Goal: Information Seeking & Learning: Learn about a topic

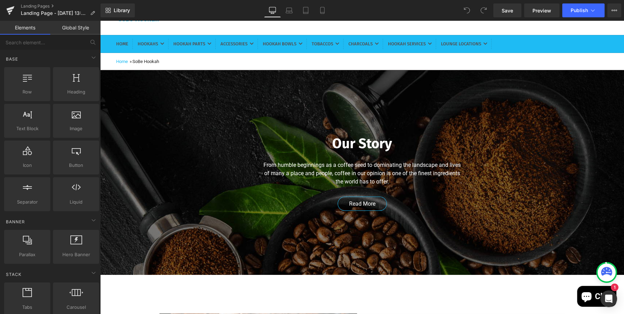
scroll to position [64, 0]
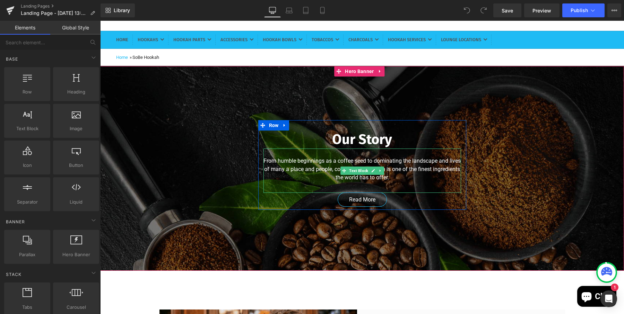
click at [404, 177] on p "From humble beginnings as a coffee seed to dominating the landscape and lives o…" at bounding box center [361, 169] width 197 height 25
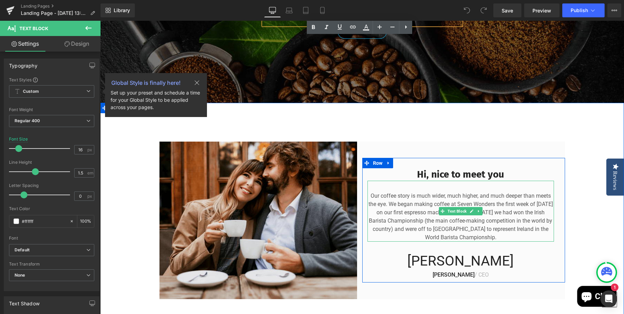
scroll to position [233, 0]
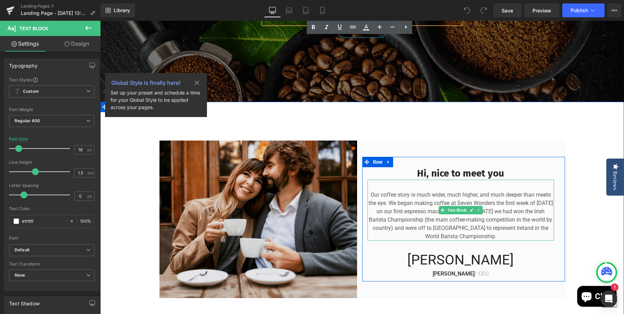
click at [405, 196] on p "Our coffee story is much wider, much higher, and much deeper than meets the eye…" at bounding box center [460, 216] width 186 height 50
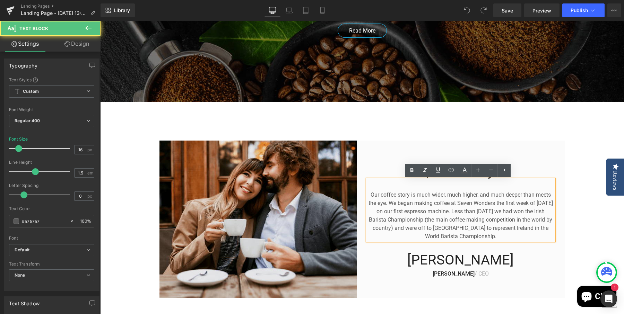
click at [391, 197] on p "Our coffee story is much wider, much higher, and much deeper than meets the eye…" at bounding box center [460, 216] width 186 height 50
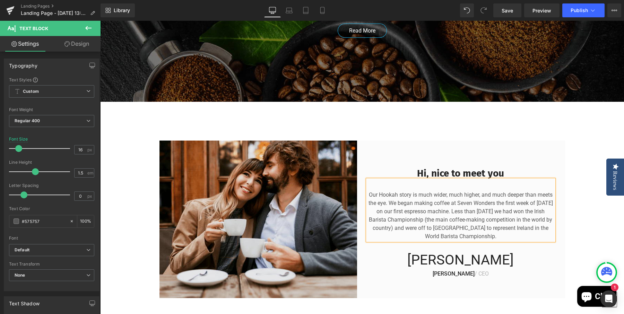
click at [386, 195] on p "Our Hookah story is much wider, much higher, and much deeper than meets the eye…" at bounding box center [460, 216] width 186 height 50
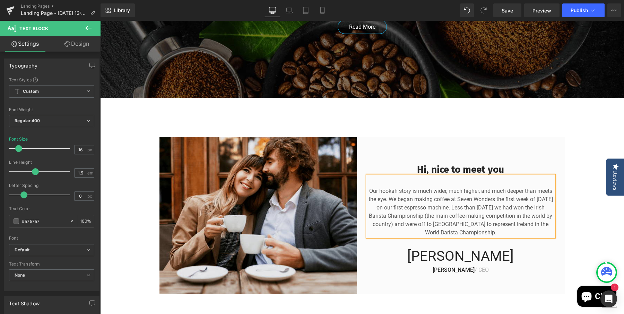
scroll to position [237, 0]
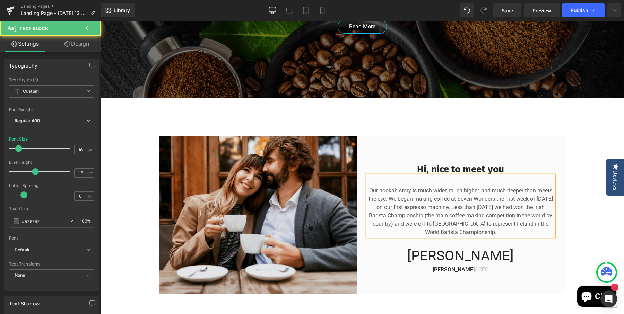
click at [455, 200] on p "Our hookah story is much wider, much higher, and much deeper than meets the eye…" at bounding box center [460, 212] width 186 height 50
click at [503, 200] on p "Our hookah story is much wider, much higher, and much deeper than meets the eye…" at bounding box center [460, 212] width 186 height 50
click at [548, 201] on p "Our hookah story is much wider, much higher, and much deeper than meets the eye…" at bounding box center [460, 212] width 186 height 50
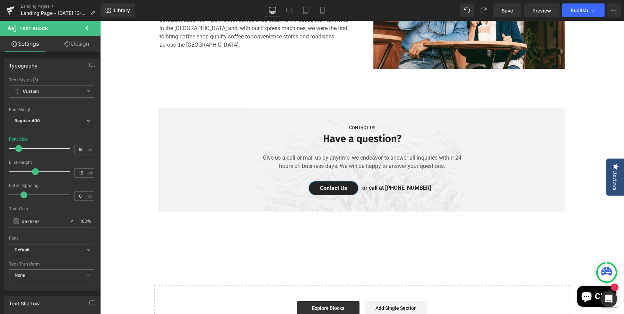
scroll to position [1144, 0]
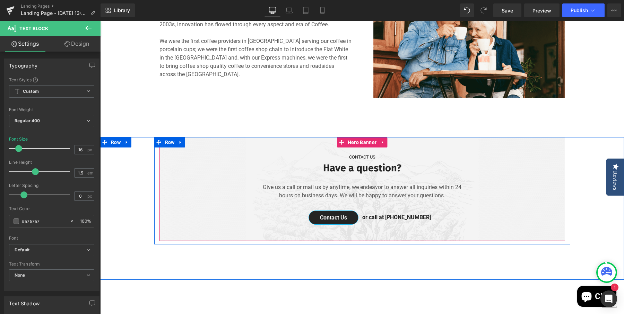
click at [473, 205] on span "CONTACT US Text Block Have a question? Heading Give us a call or mail us by any…" at bounding box center [361, 187] width 405 height 88
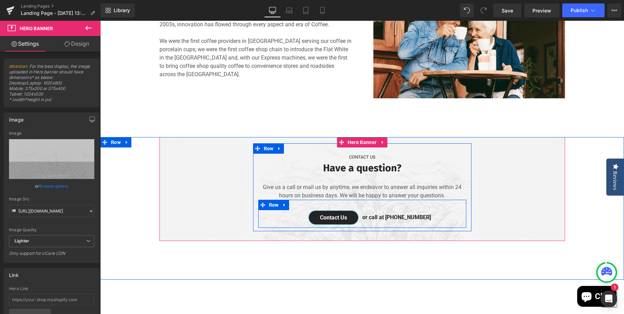
click at [435, 204] on div "Contact Us Button or call at [PHONE_NUMBER] Text Block Row" at bounding box center [362, 214] width 208 height 28
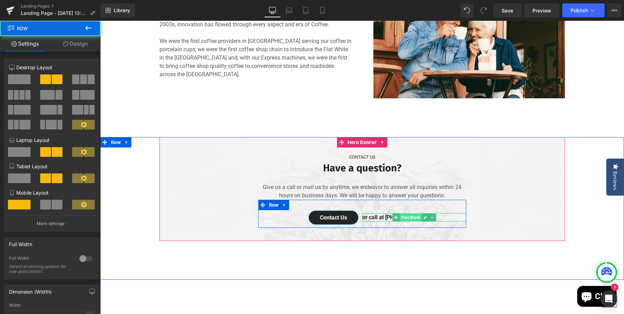
click at [406, 216] on span "Text Block" at bounding box center [410, 217] width 22 height 8
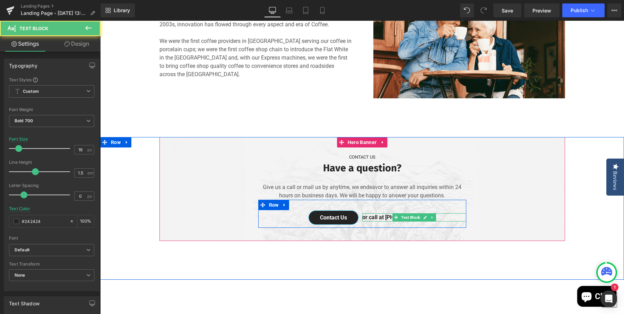
click at [378, 218] on p "or call at [PHONE_NUMBER]" at bounding box center [414, 217] width 104 height 8
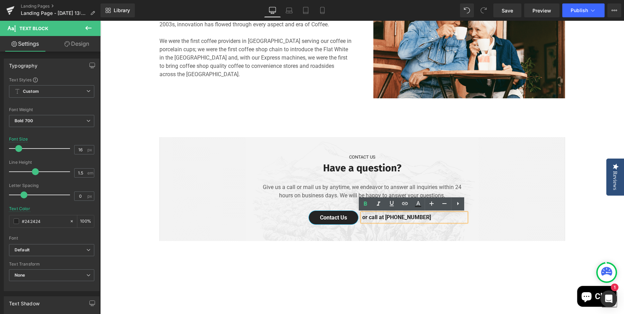
click at [414, 218] on p "or call at [PHONE_NUMBER]" at bounding box center [414, 217] width 104 height 8
click at [466, 201] on div "CONTACT US Text Block Have a question? Heading Give us a call or mail us by any…" at bounding box center [362, 191] width 218 height 74
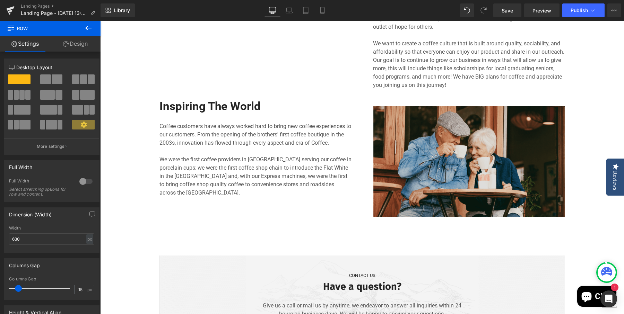
scroll to position [1008, 0]
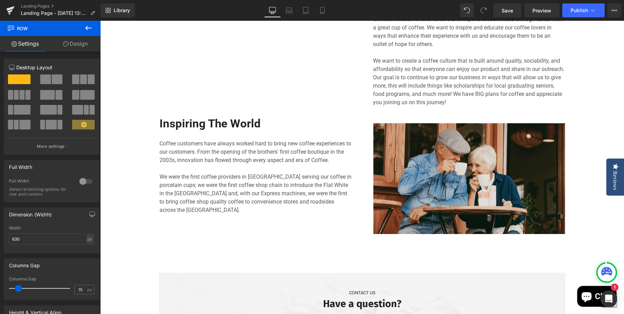
click at [431, 176] on img at bounding box center [469, 178] width 192 height 111
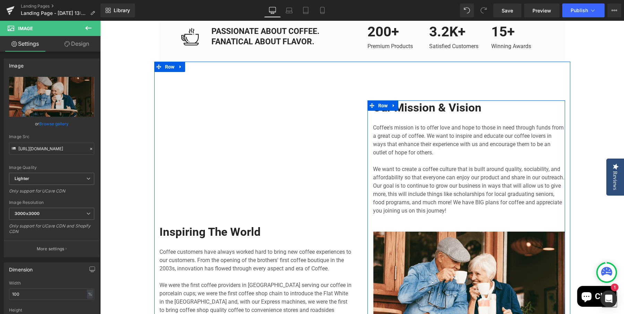
scroll to position [900, 0]
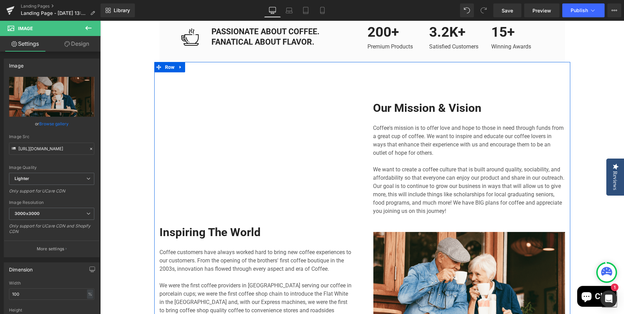
click at [497, 88] on div "Youtube Inspiring The World Text Block Coffee customers have always worked hard…" at bounding box center [362, 222] width 416 height 320
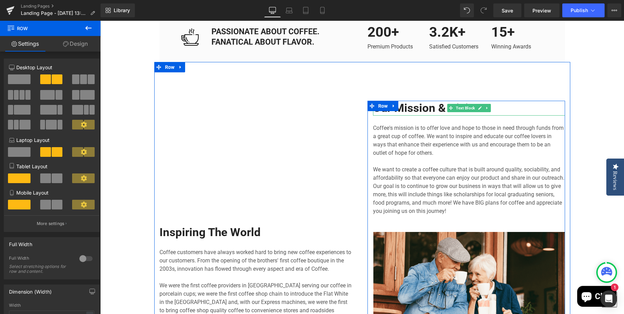
click at [100, 21] on div at bounding box center [100, 21] width 0 height 0
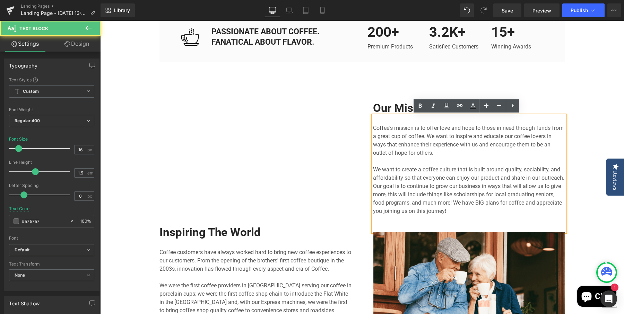
click at [429, 121] on div "Coffee's mission is to offer love and hope to those in need through funds from …" at bounding box center [469, 174] width 192 height 116
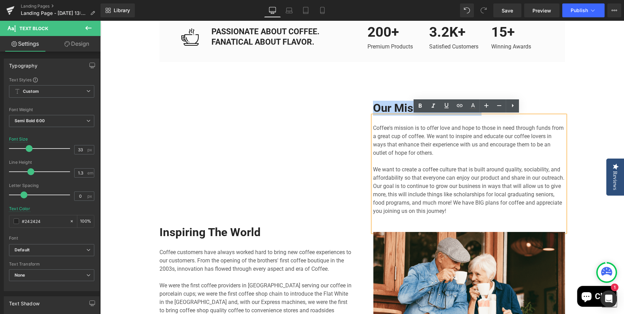
drag, startPoint x: 372, startPoint y: 109, endPoint x: 502, endPoint y: 117, distance: 129.8
click at [502, 117] on div "Image Our Mission & Vision Text Block Coffee's mission is to offer love and hop…" at bounding box center [469, 222] width 192 height 242
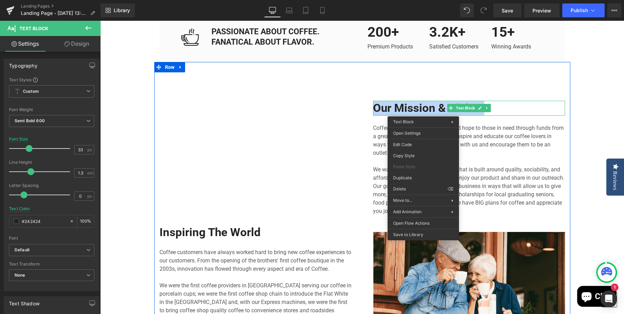
click at [502, 95] on div "Youtube Inspiring The World Text Block Coffee customers have always worked hard…" at bounding box center [362, 222] width 416 height 320
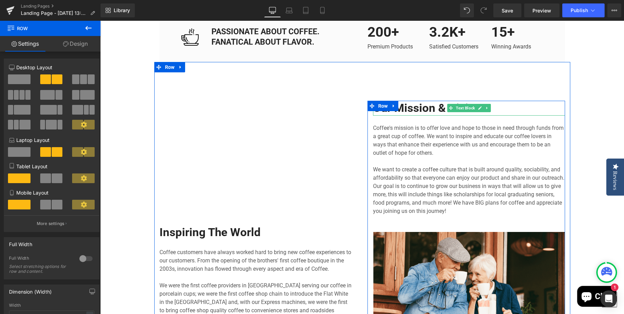
click at [432, 108] on p "Our Mission & Vision" at bounding box center [469, 108] width 192 height 15
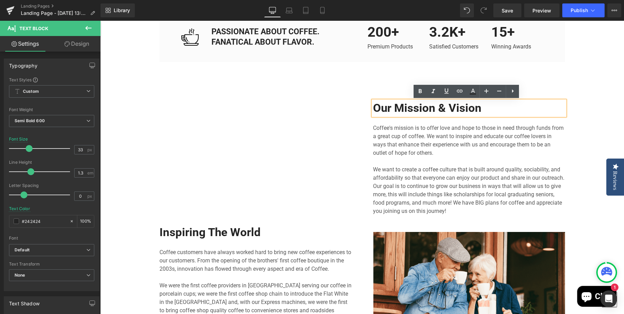
drag, startPoint x: 482, startPoint y: 109, endPoint x: 368, endPoint y: 107, distance: 114.0
click at [373, 107] on div "Our Mission & Vision" at bounding box center [469, 108] width 192 height 15
drag, startPoint x: 484, startPoint y: 108, endPoint x: 372, endPoint y: 107, distance: 112.2
click at [373, 107] on p "Our Mission & Vision" at bounding box center [469, 108] width 192 height 15
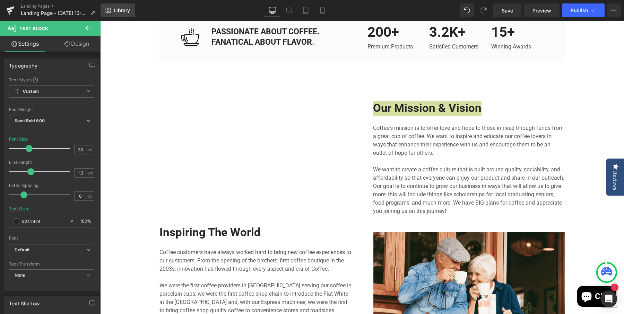
click at [121, 10] on span "Library" at bounding box center [122, 10] width 16 height 6
